Goal: Information Seeking & Learning: Learn about a topic

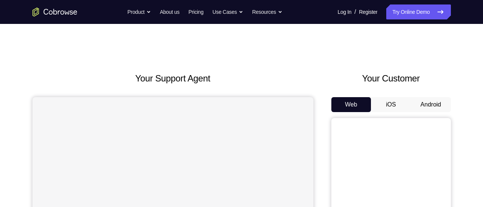
click at [433, 100] on button "Android" at bounding box center [431, 104] width 40 height 15
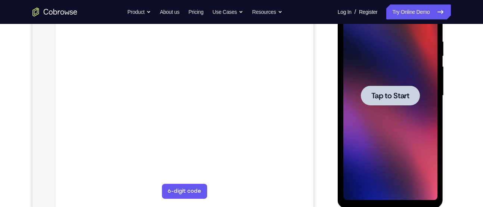
drag, startPoint x: 614, startPoint y: 200, endPoint x: 379, endPoint y: 107, distance: 253.1
click at [391, 119] on div at bounding box center [391, 95] width 94 height 209
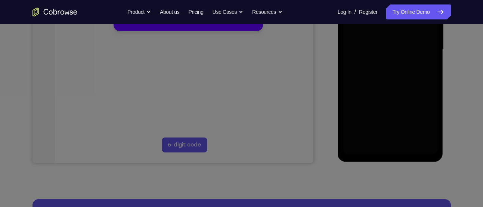
scroll to position [187, 0]
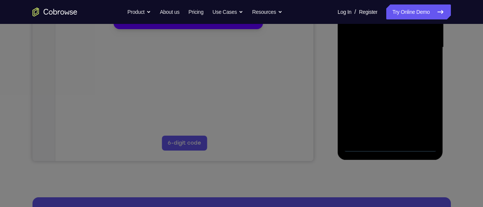
click at [137, 23] on button "Maybe later" at bounding box center [133, 18] width 26 height 9
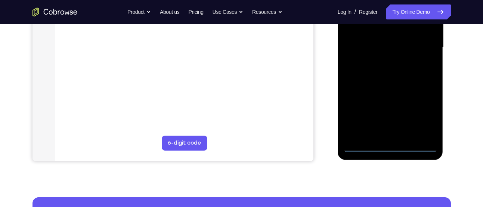
click at [393, 147] on div at bounding box center [391, 47] width 94 height 209
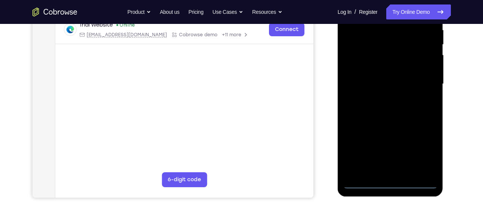
scroll to position [149, 0]
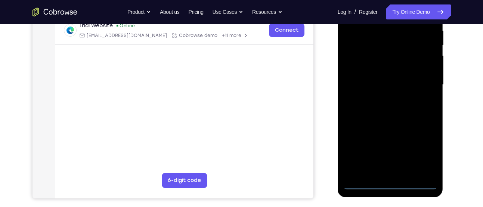
click at [424, 148] on div at bounding box center [391, 84] width 94 height 209
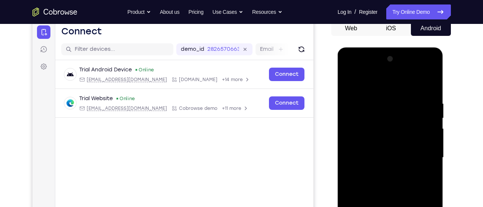
scroll to position [68, 0]
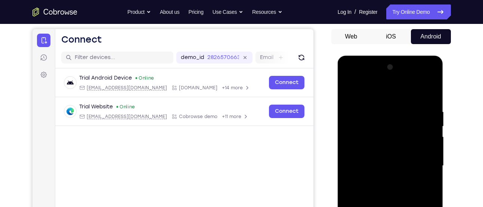
click at [387, 89] on div at bounding box center [391, 165] width 94 height 209
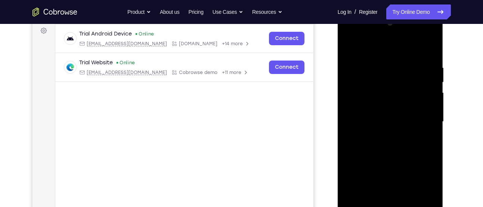
scroll to position [113, 0]
click at [424, 118] on div at bounding box center [391, 121] width 94 height 209
click at [385, 135] on div at bounding box center [391, 121] width 94 height 209
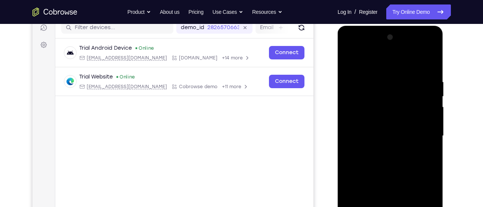
scroll to position [97, 0]
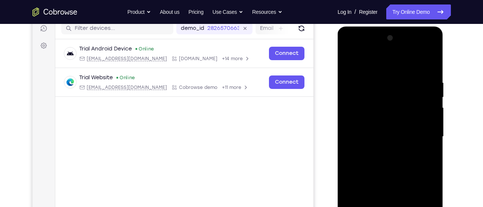
click at [369, 132] on div at bounding box center [391, 136] width 94 height 209
click at [377, 122] on div at bounding box center [391, 136] width 94 height 209
drag, startPoint x: 359, startPoint y: 136, endPoint x: 654, endPoint y: 147, distance: 296.0
click at [359, 136] on div at bounding box center [391, 136] width 94 height 209
click at [389, 160] on div at bounding box center [391, 136] width 94 height 209
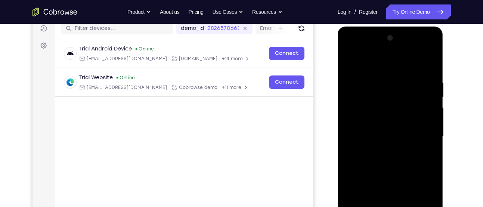
click at [357, 137] on div at bounding box center [391, 136] width 94 height 209
click at [388, 162] on div at bounding box center [391, 136] width 94 height 209
click at [403, 148] on div at bounding box center [391, 136] width 94 height 209
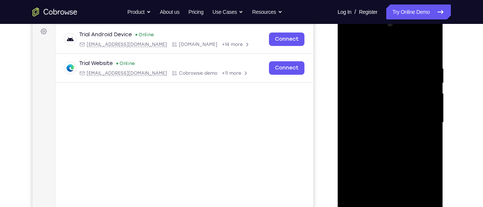
scroll to position [112, 0]
click at [379, 150] on div at bounding box center [391, 122] width 94 height 209
click at [379, 140] on div at bounding box center [391, 122] width 94 height 209
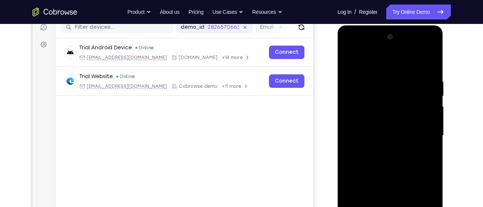
click at [379, 130] on div at bounding box center [391, 135] width 94 height 209
click at [377, 135] on div at bounding box center [391, 135] width 94 height 209
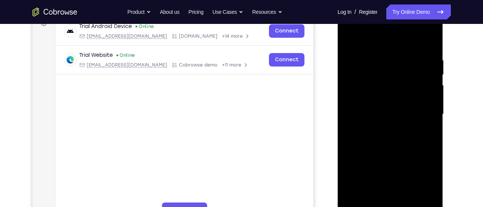
scroll to position [120, 0]
click at [380, 140] on div at bounding box center [391, 113] width 94 height 209
click at [389, 137] on div at bounding box center [391, 113] width 94 height 209
click at [407, 126] on div at bounding box center [391, 113] width 94 height 209
click at [418, 139] on div at bounding box center [391, 113] width 94 height 209
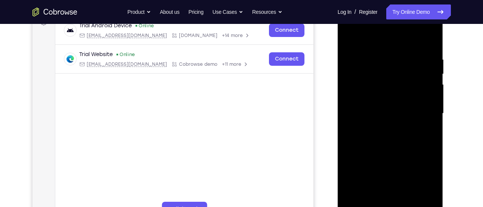
click at [367, 135] on div at bounding box center [391, 113] width 94 height 209
click at [377, 114] on div at bounding box center [391, 113] width 94 height 209
click at [398, 136] on div at bounding box center [391, 113] width 94 height 209
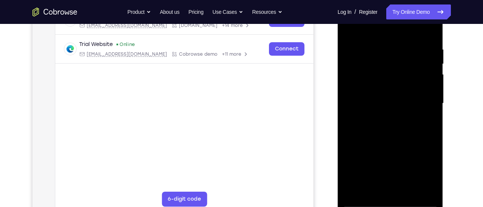
scroll to position [132, 0]
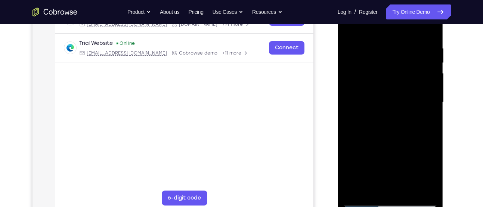
click at [367, 202] on div at bounding box center [391, 102] width 94 height 209
click at [381, 130] on div at bounding box center [391, 102] width 94 height 209
click at [407, 107] on div at bounding box center [391, 102] width 94 height 209
click at [363, 206] on div at bounding box center [391, 102] width 94 height 209
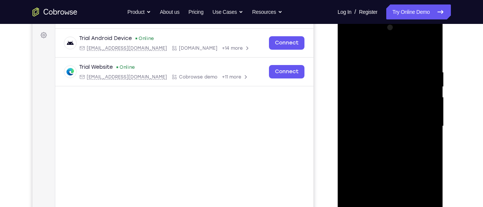
scroll to position [108, 0]
click at [401, 162] on div at bounding box center [391, 125] width 94 height 209
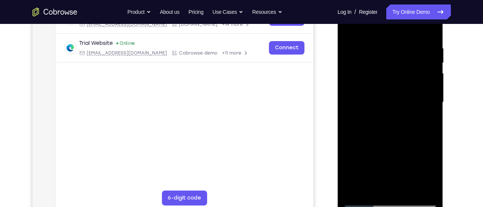
scroll to position [137, 0]
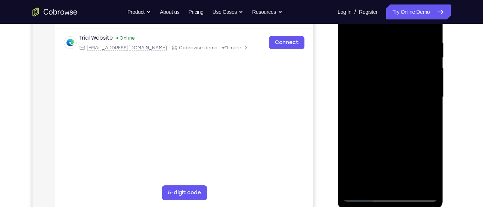
click at [408, 187] on div at bounding box center [391, 97] width 94 height 209
click at [406, 137] on div at bounding box center [391, 97] width 94 height 209
click at [387, 140] on div at bounding box center [391, 97] width 94 height 209
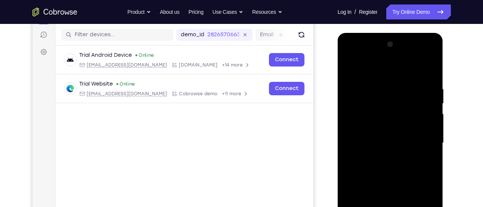
scroll to position [90, 0]
click at [349, 71] on div at bounding box center [391, 143] width 94 height 209
click at [350, 70] on div at bounding box center [391, 143] width 94 height 209
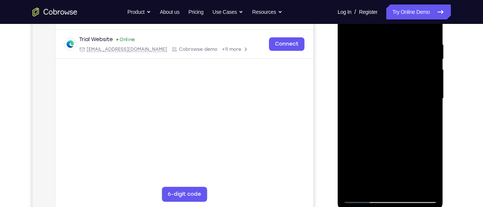
scroll to position [136, 0]
drag, startPoint x: 390, startPoint y: 160, endPoint x: 393, endPoint y: 66, distance: 94.3
click at [393, 66] on div at bounding box center [391, 98] width 94 height 209
drag, startPoint x: 395, startPoint y: 132, endPoint x: 401, endPoint y: 88, distance: 44.2
click at [401, 88] on div at bounding box center [391, 98] width 94 height 209
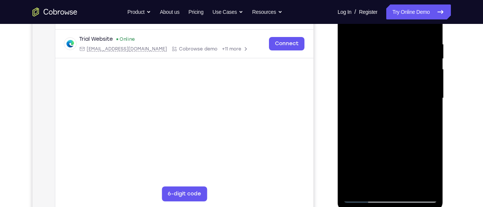
drag, startPoint x: 399, startPoint y: 153, endPoint x: 402, endPoint y: 87, distance: 65.5
click at [402, 87] on div at bounding box center [391, 98] width 94 height 209
drag, startPoint x: 396, startPoint y: 151, endPoint x: 400, endPoint y: 65, distance: 86.1
click at [400, 65] on div at bounding box center [391, 98] width 94 height 209
drag, startPoint x: 393, startPoint y: 149, endPoint x: 387, endPoint y: 66, distance: 83.6
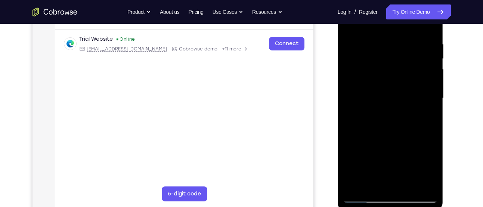
click at [387, 66] on div at bounding box center [391, 98] width 94 height 209
drag, startPoint x: 380, startPoint y: 168, endPoint x: 377, endPoint y: 73, distance: 94.7
click at [377, 73] on div at bounding box center [391, 98] width 94 height 209
click at [372, 185] on div at bounding box center [391, 98] width 94 height 209
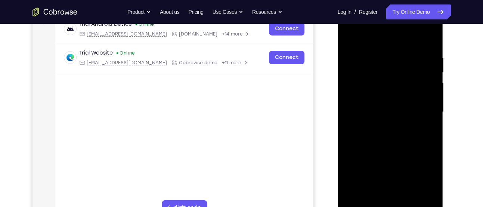
scroll to position [124, 0]
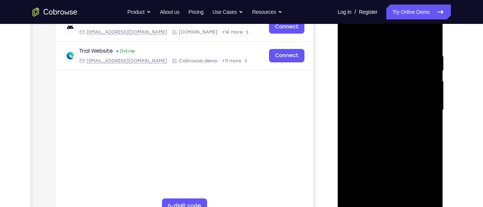
drag, startPoint x: 378, startPoint y: 172, endPoint x: 388, endPoint y: 98, distance: 74.7
click at [388, 98] on div at bounding box center [391, 110] width 94 height 209
click at [407, 196] on div at bounding box center [391, 110] width 94 height 209
click at [400, 126] on div at bounding box center [391, 110] width 94 height 209
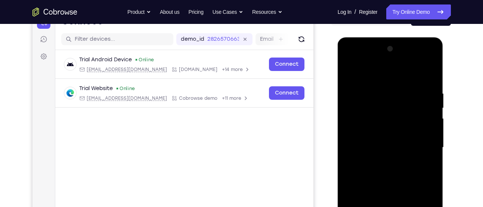
scroll to position [86, 0]
click at [350, 71] on div at bounding box center [391, 147] width 94 height 209
click at [352, 73] on div at bounding box center [391, 147] width 94 height 209
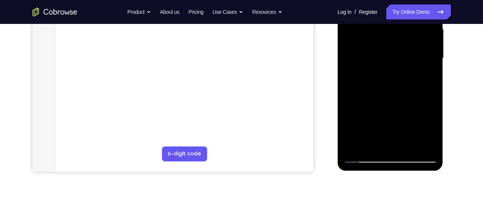
scroll to position [177, 0]
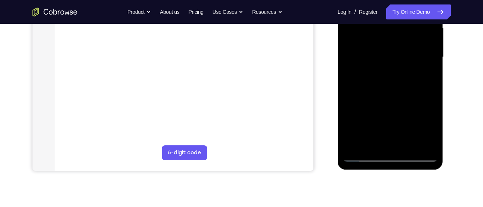
click at [430, 142] on div at bounding box center [391, 57] width 94 height 209
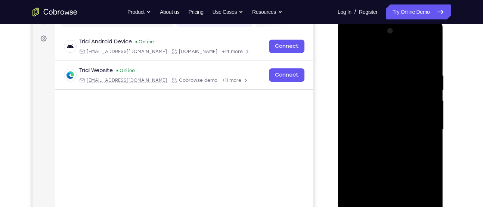
scroll to position [104, 0]
click at [353, 56] on div at bounding box center [391, 129] width 94 height 209
drag, startPoint x: 382, startPoint y: 135, endPoint x: 359, endPoint y: -51, distance: 187.2
click at [359, 20] on html "Online web based iOS Simulators and Android Emulators. Run iPhone, iPad, Mobile…" at bounding box center [391, 132] width 107 height 224
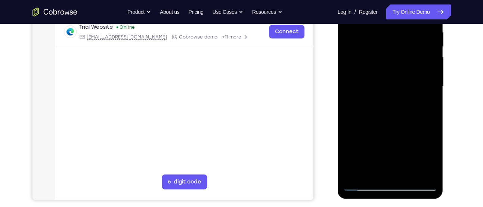
scroll to position [148, 0]
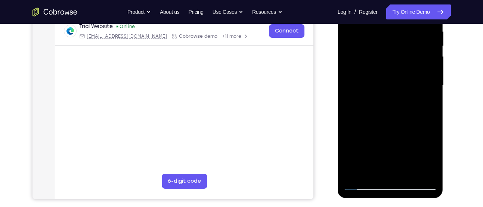
click at [368, 153] on div at bounding box center [391, 85] width 94 height 209
click at [379, 97] on div at bounding box center [391, 85] width 94 height 209
